Goal: Navigation & Orientation: Find specific page/section

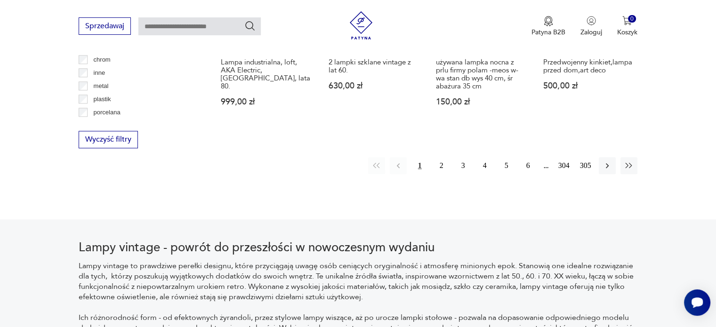
scroll to position [1027, 0]
click at [507, 156] on button "5" at bounding box center [506, 164] width 17 height 17
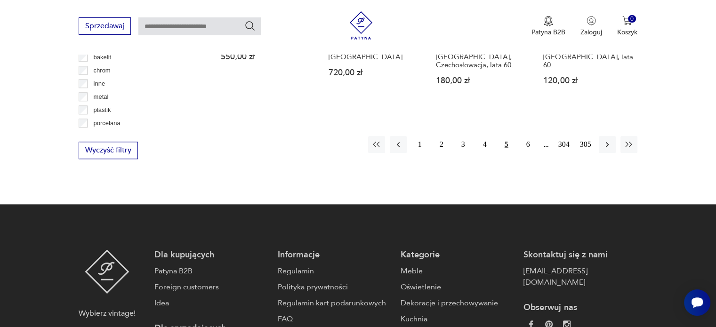
scroll to position [1016, 0]
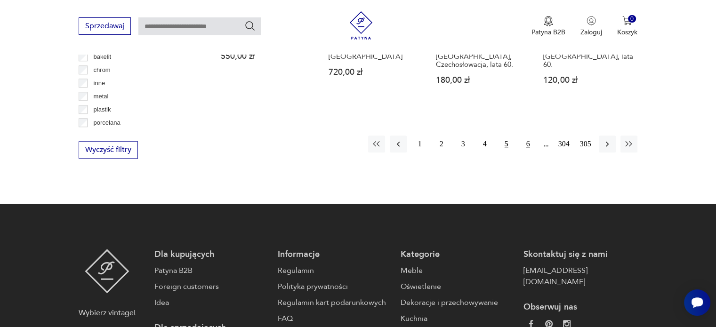
click at [530, 136] on button "6" at bounding box center [528, 144] width 17 height 17
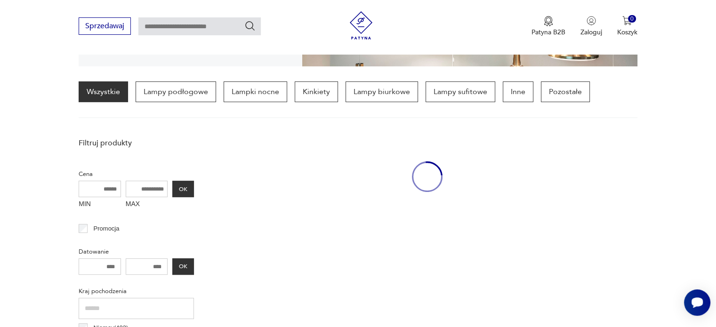
scroll to position [221, 0]
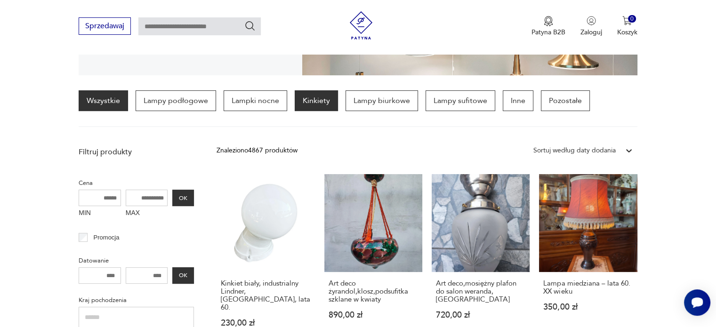
click at [314, 99] on p "Kinkiety" at bounding box center [316, 100] width 43 height 21
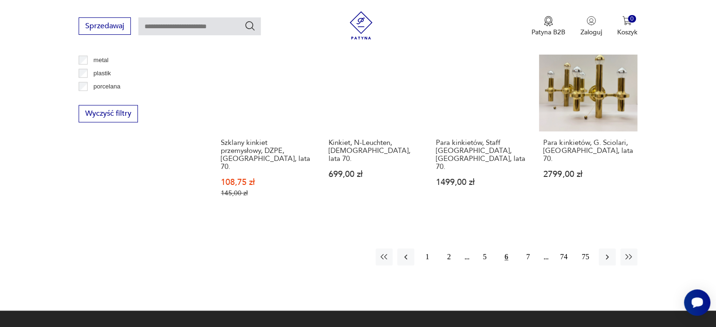
scroll to position [953, 0]
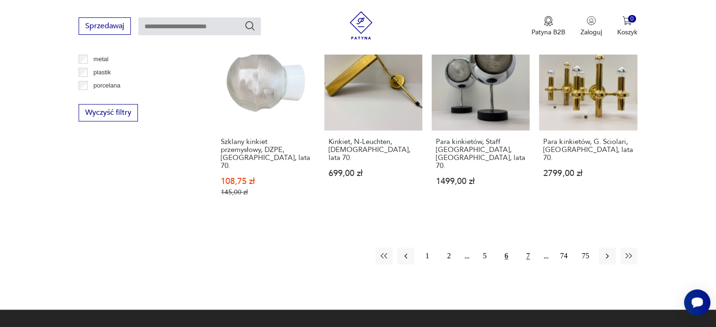
click at [530, 248] on button "7" at bounding box center [528, 256] width 17 height 17
